Goal: Information Seeking & Learning: Learn about a topic

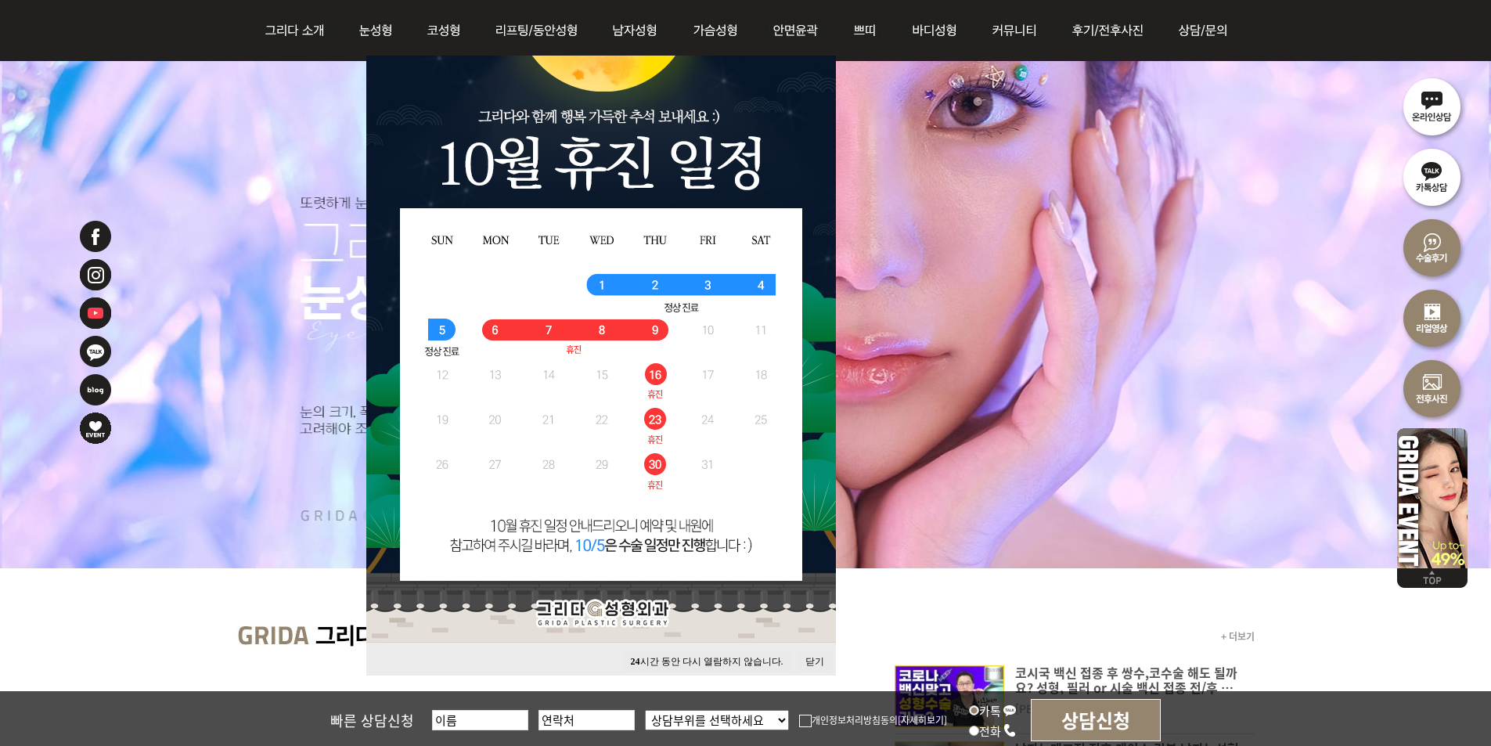
scroll to position [261, 0]
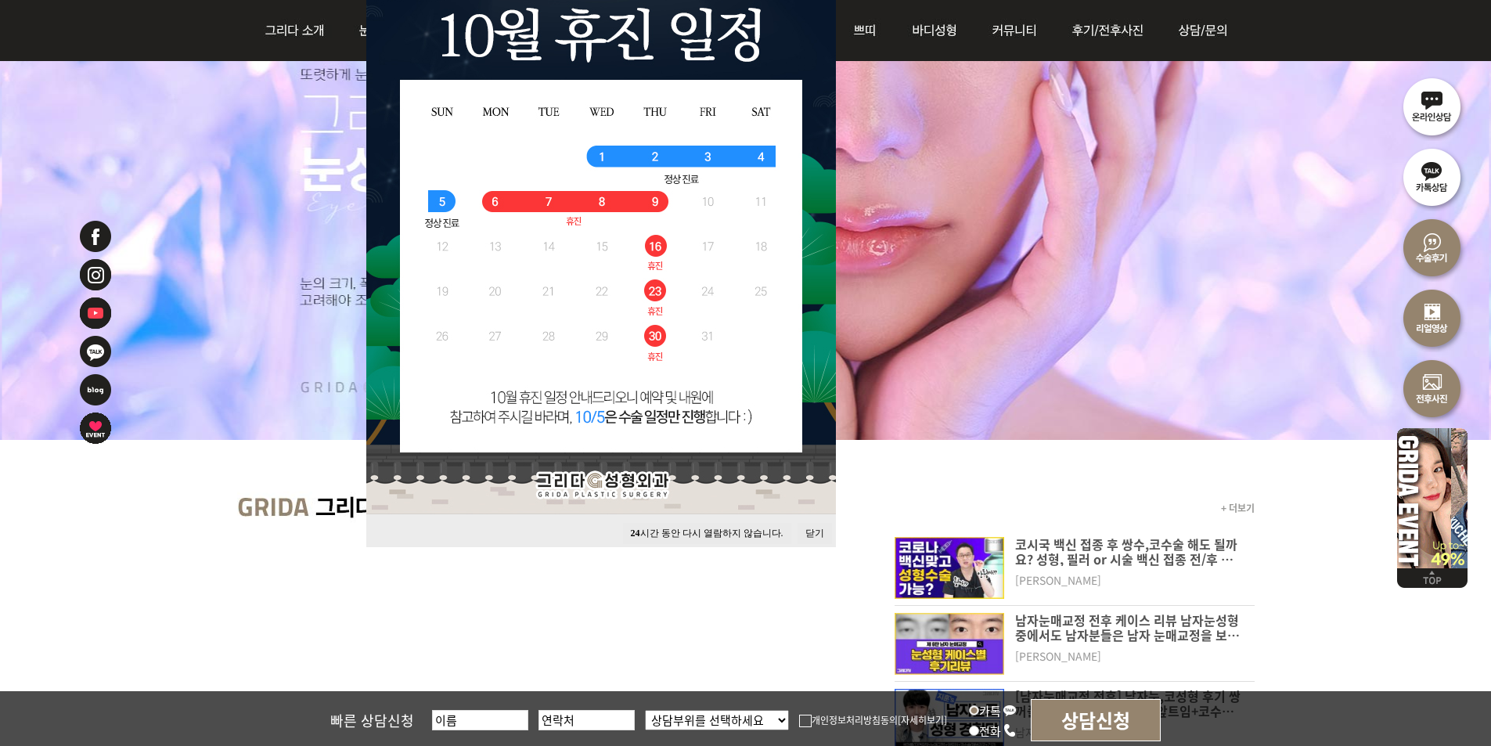
click at [807, 530] on button "닫기" at bounding box center [814, 533] width 34 height 21
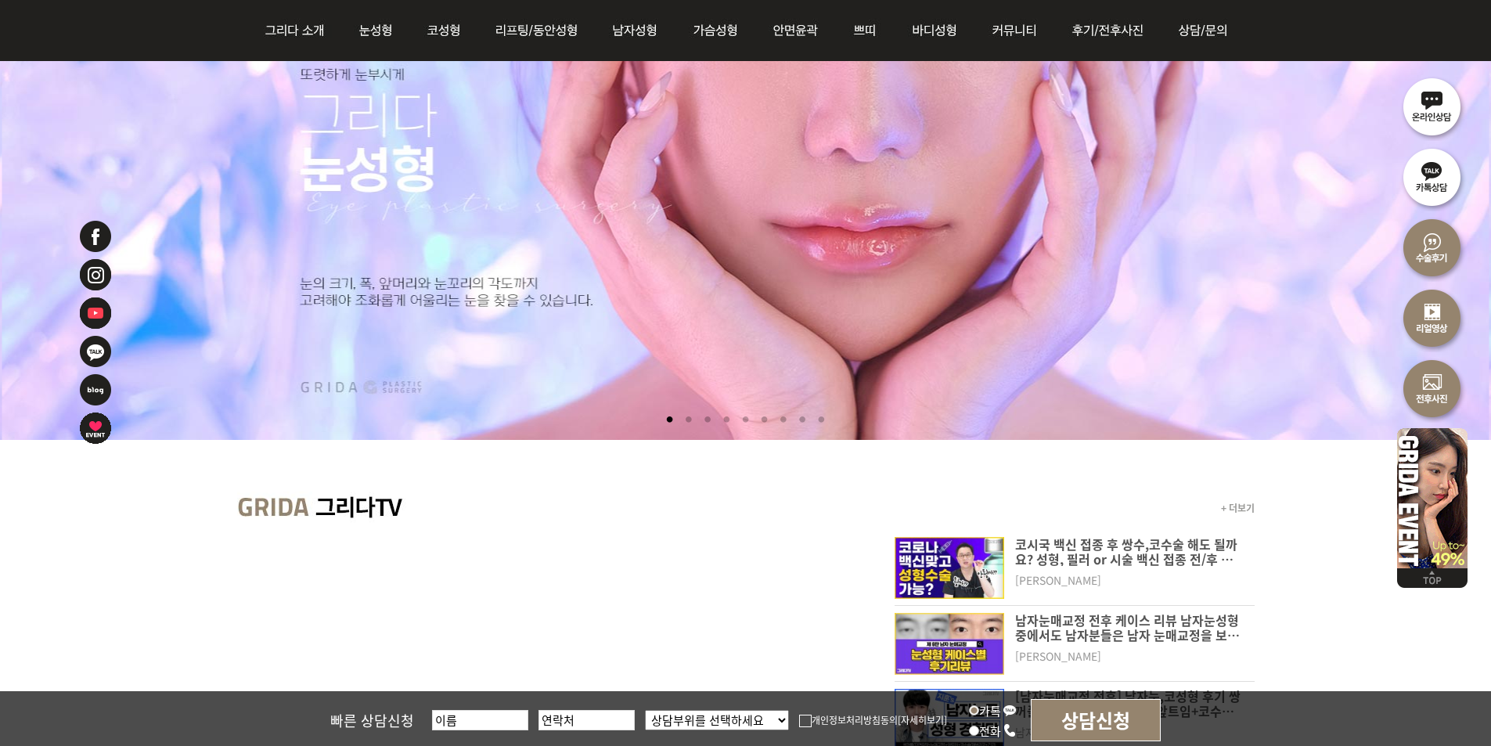
scroll to position [0, 0]
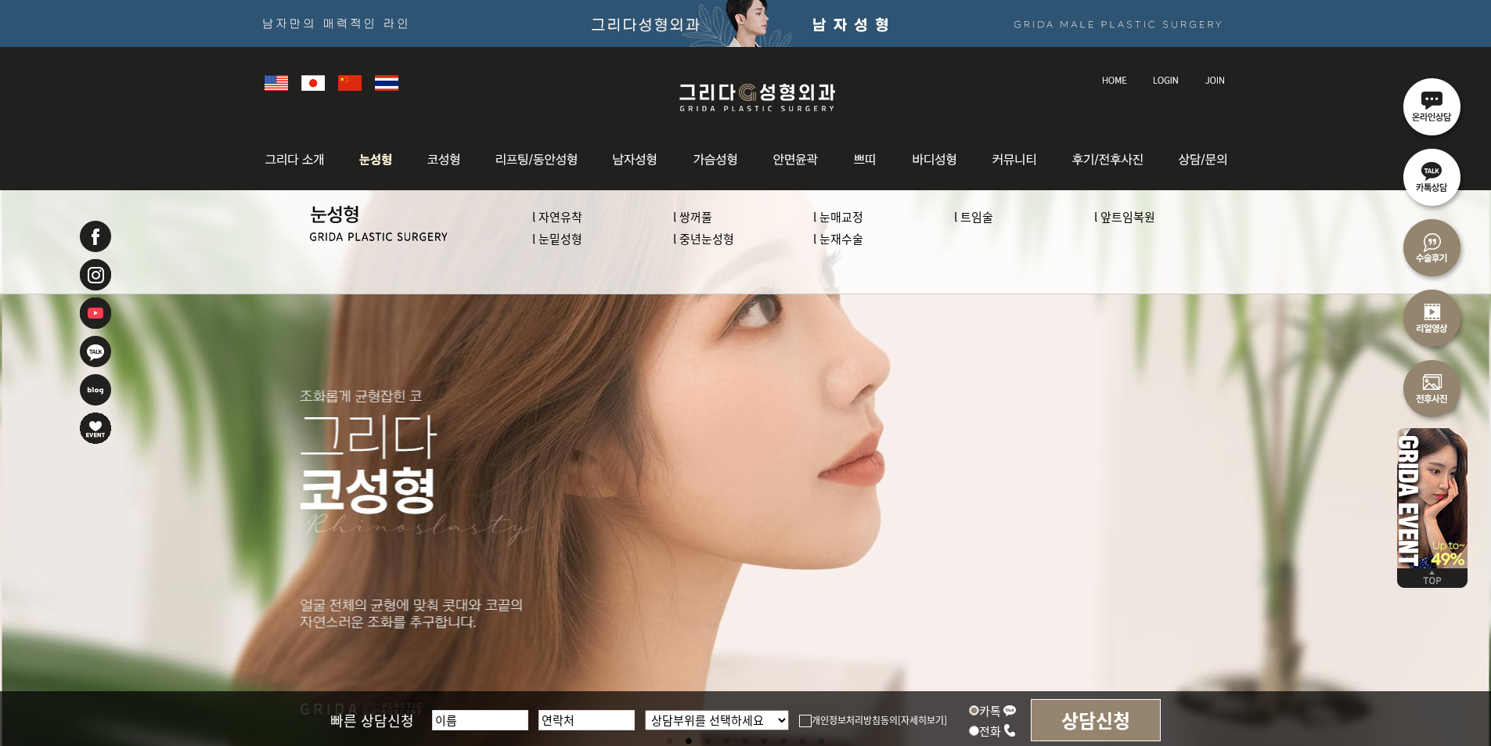
click at [982, 218] on link "l 트임술" at bounding box center [973, 216] width 39 height 16
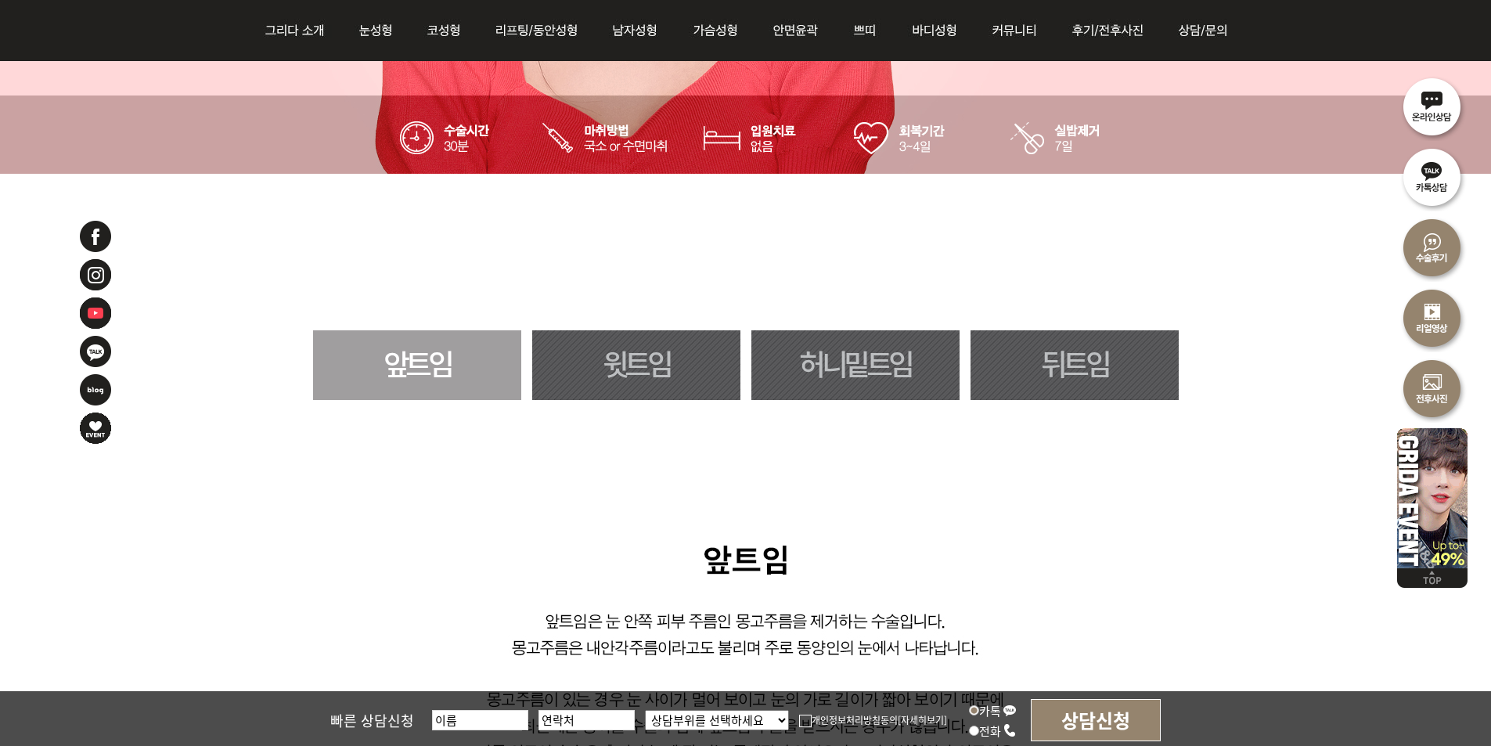
scroll to position [782, 0]
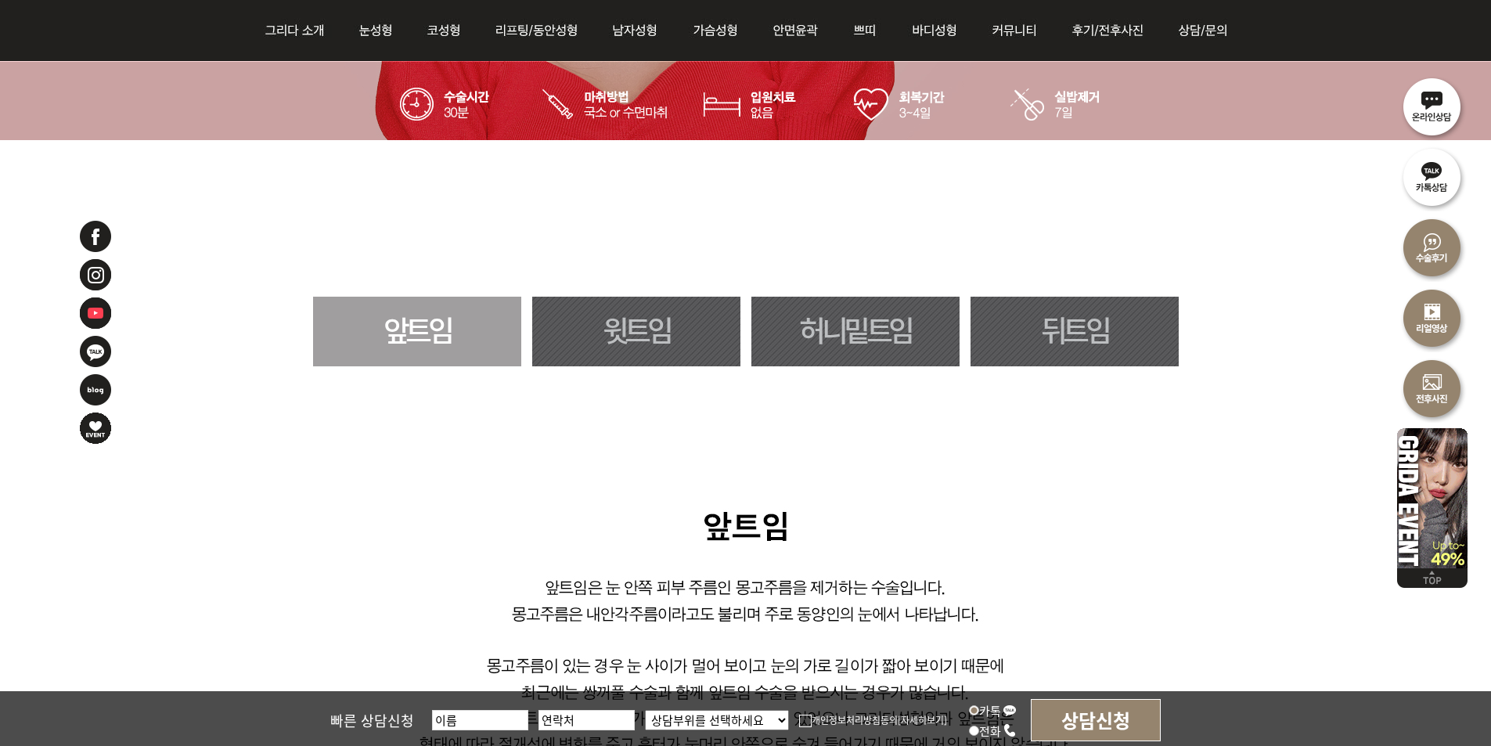
click at [1048, 331] on link "뒤트임" at bounding box center [1074, 332] width 208 height 70
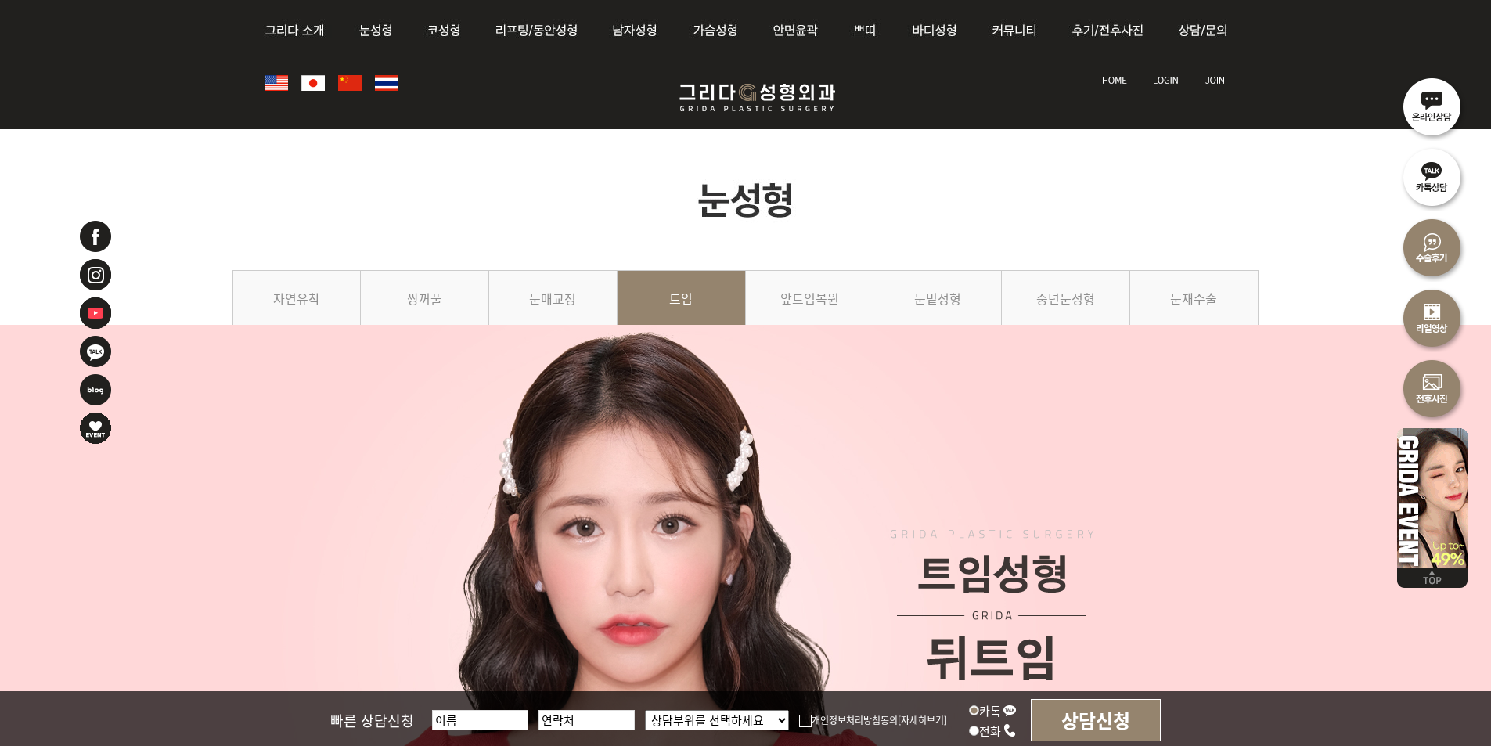
scroll to position [923, 0]
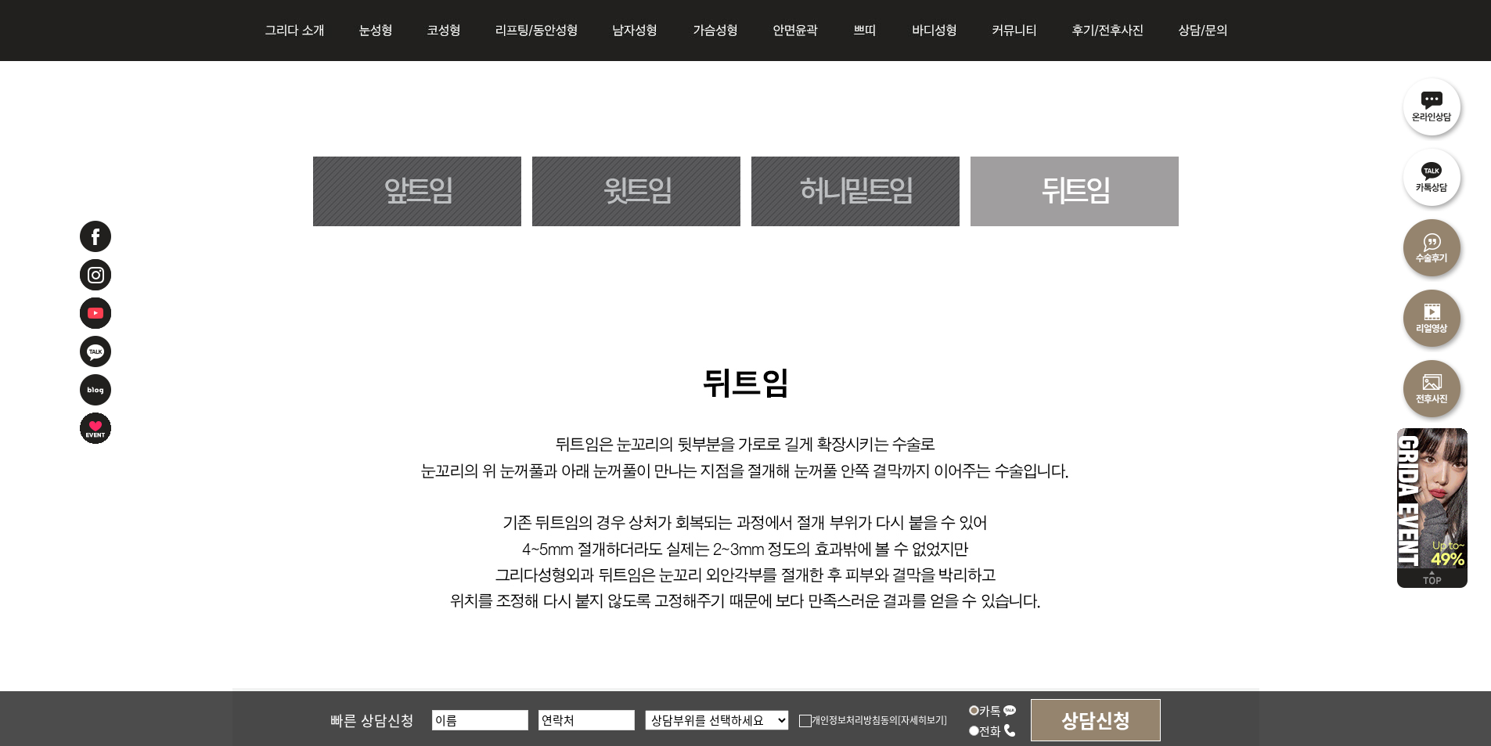
click at [868, 189] on link "허니밑트임" at bounding box center [855, 191] width 208 height 70
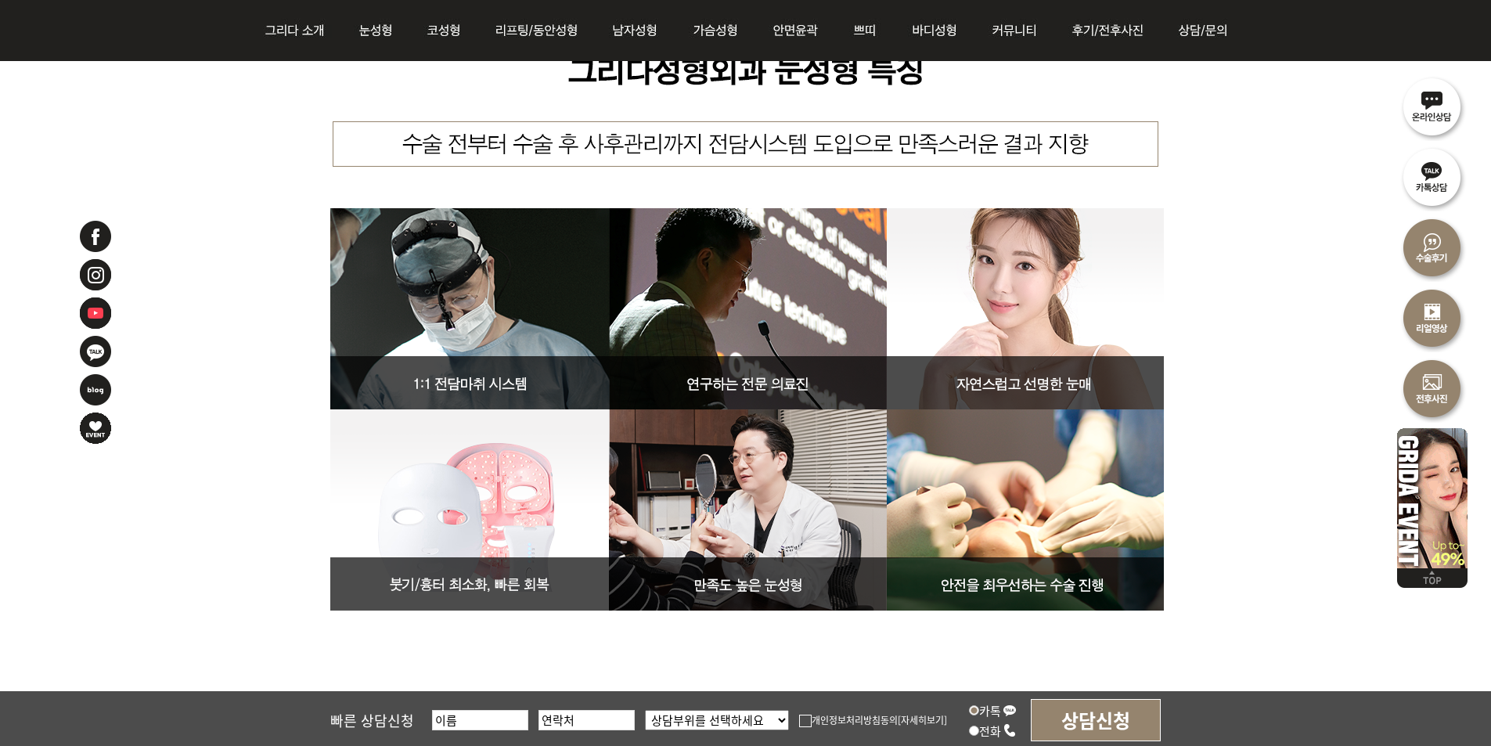
scroll to position [5602, 0]
